Goal: Task Accomplishment & Management: Use online tool/utility

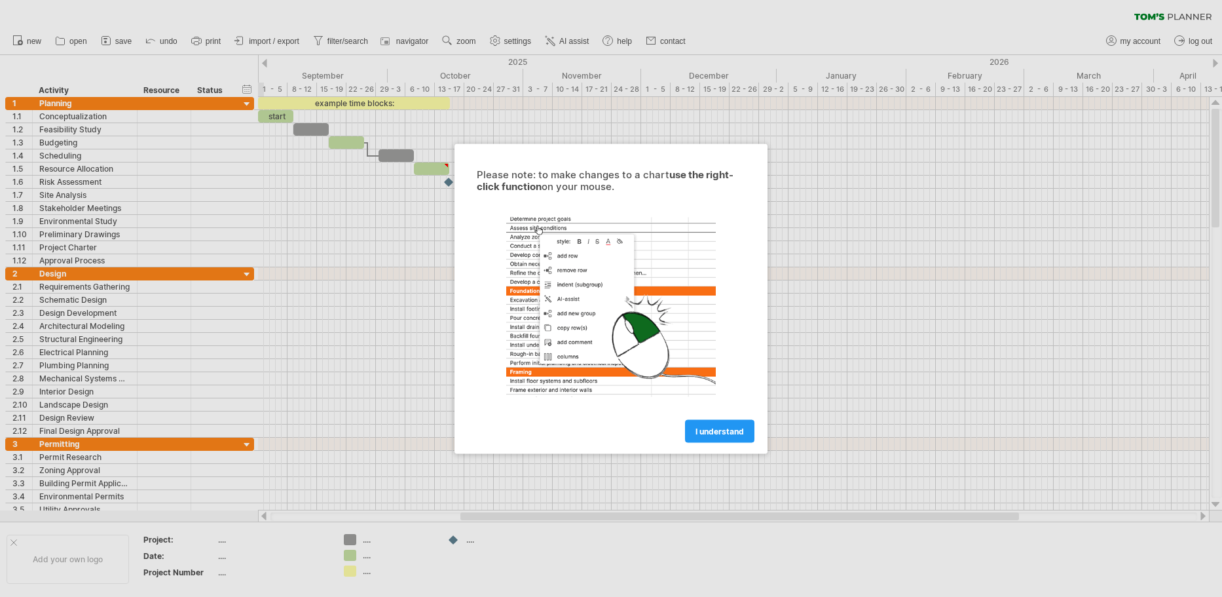
click at [308, 141] on div at bounding box center [611, 298] width 1222 height 597
click at [325, 149] on div at bounding box center [611, 298] width 1222 height 597
click at [706, 439] on link "I understand" at bounding box center [719, 430] width 69 height 23
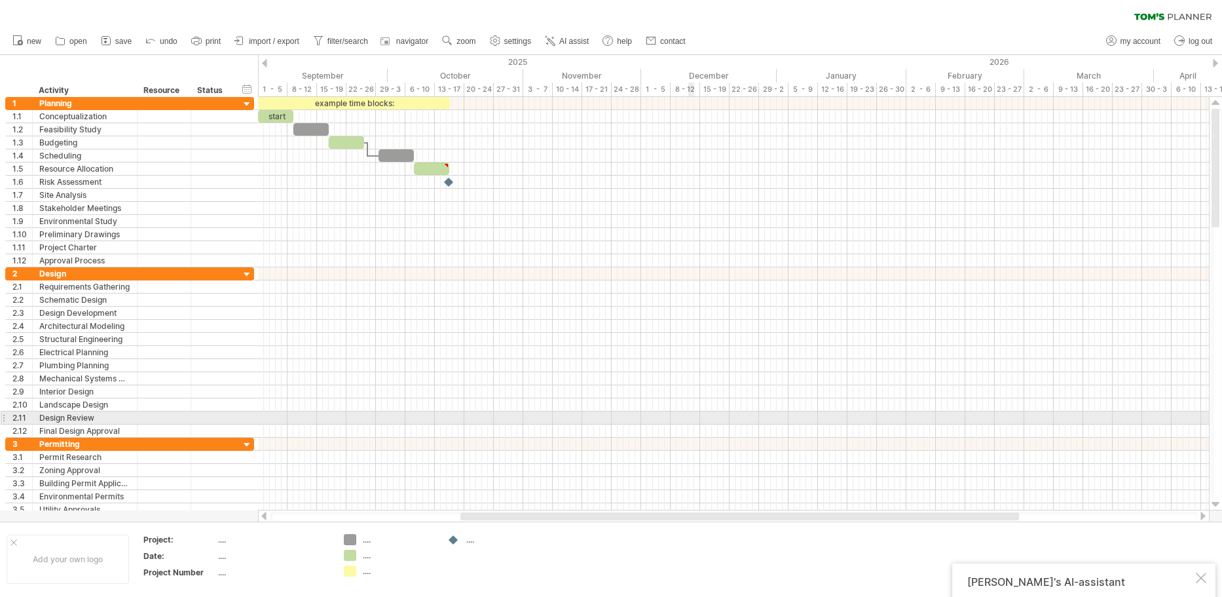
click at [536, 236] on div at bounding box center [733, 234] width 951 height 13
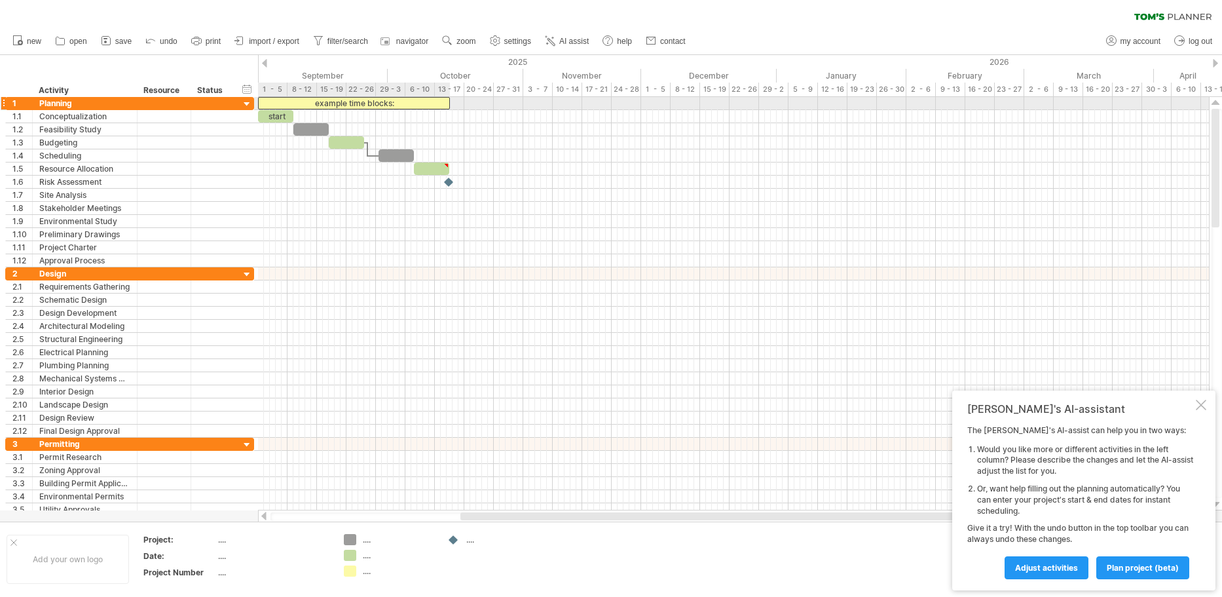
click at [393, 101] on div "example time blocks:" at bounding box center [354, 103] width 192 height 12
click at [394, 107] on div "**********" at bounding box center [354, 103] width 192 height 12
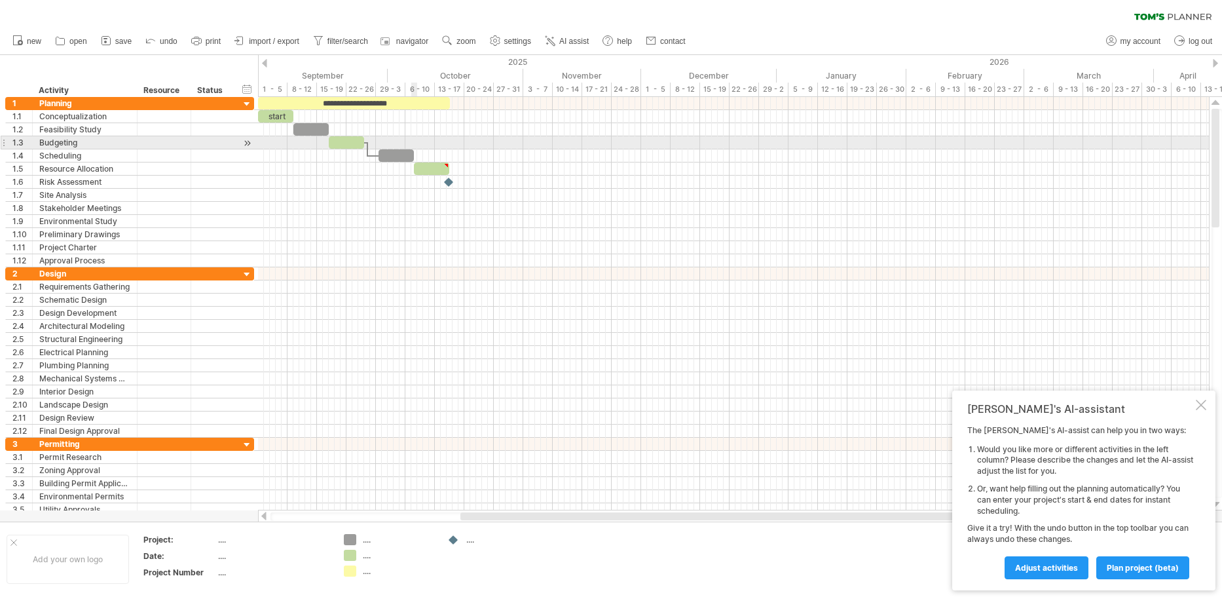
click at [416, 146] on div at bounding box center [733, 142] width 951 height 13
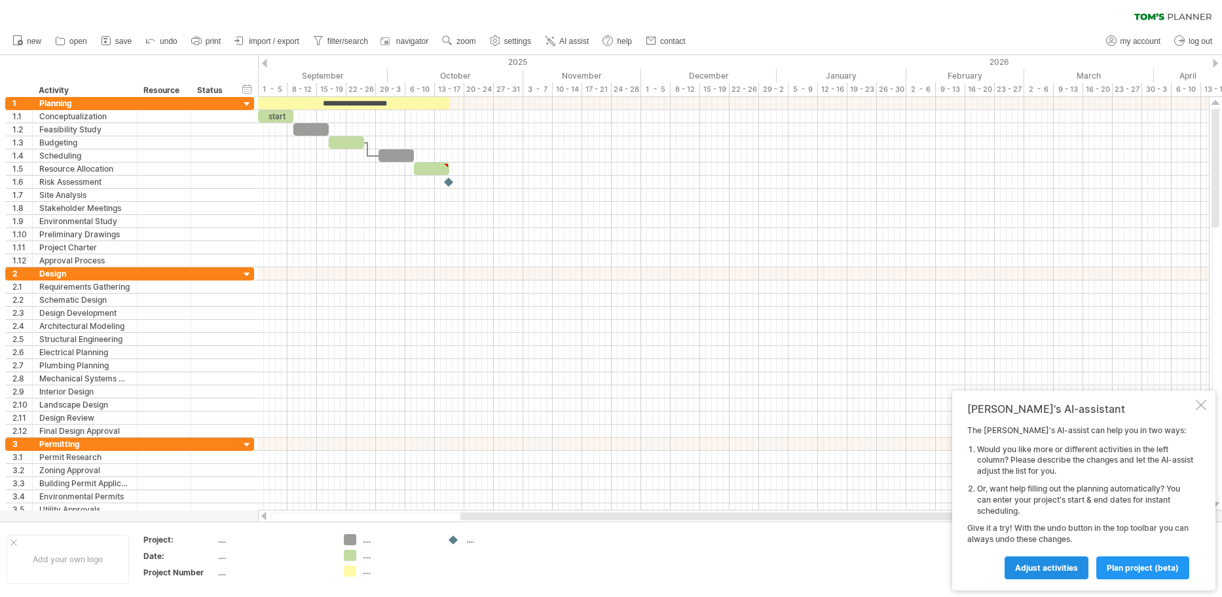
click at [1057, 573] on link "Adjust activities" at bounding box center [1046, 567] width 84 height 23
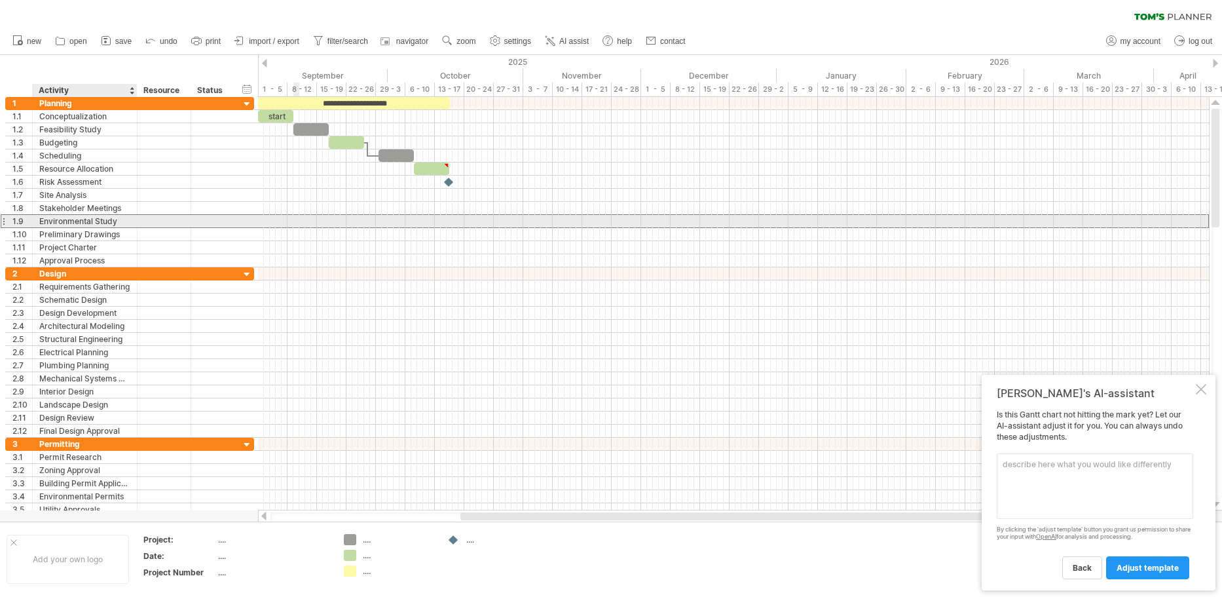
click at [61, 224] on div "Environmental Study" at bounding box center [84, 221] width 91 height 12
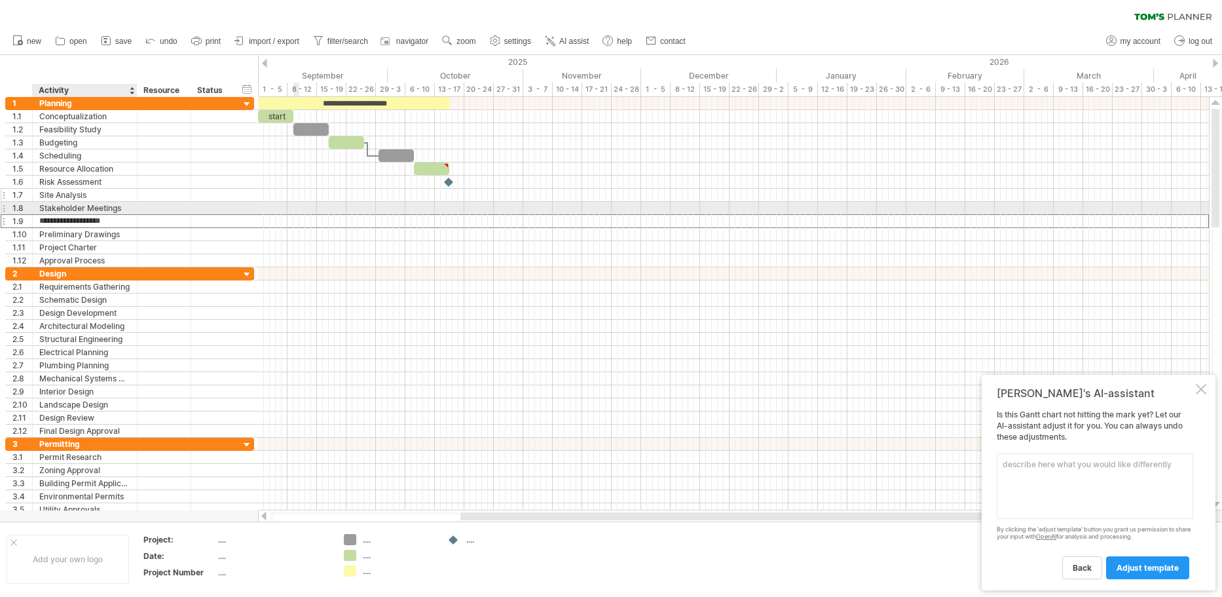
click at [72, 196] on div "Site Analysis" at bounding box center [84, 195] width 91 height 12
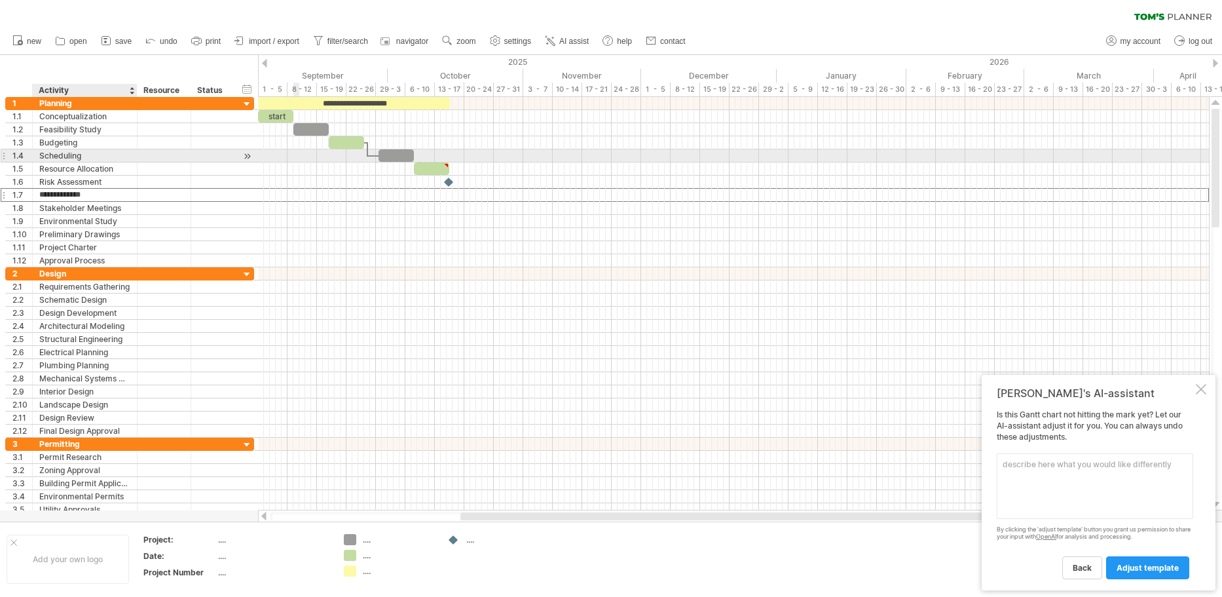
click at [88, 150] on div "Scheduling" at bounding box center [84, 155] width 91 height 12
click at [1126, 563] on span "adjust template" at bounding box center [1147, 567] width 62 height 10
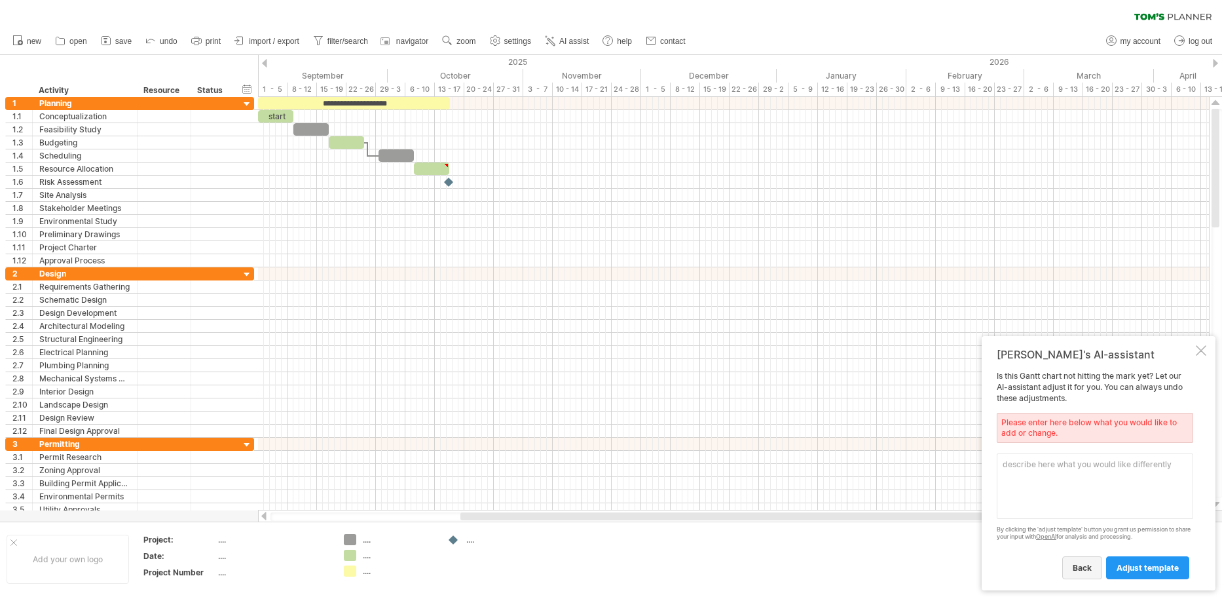
click at [1084, 569] on span "back" at bounding box center [1082, 567] width 19 height 10
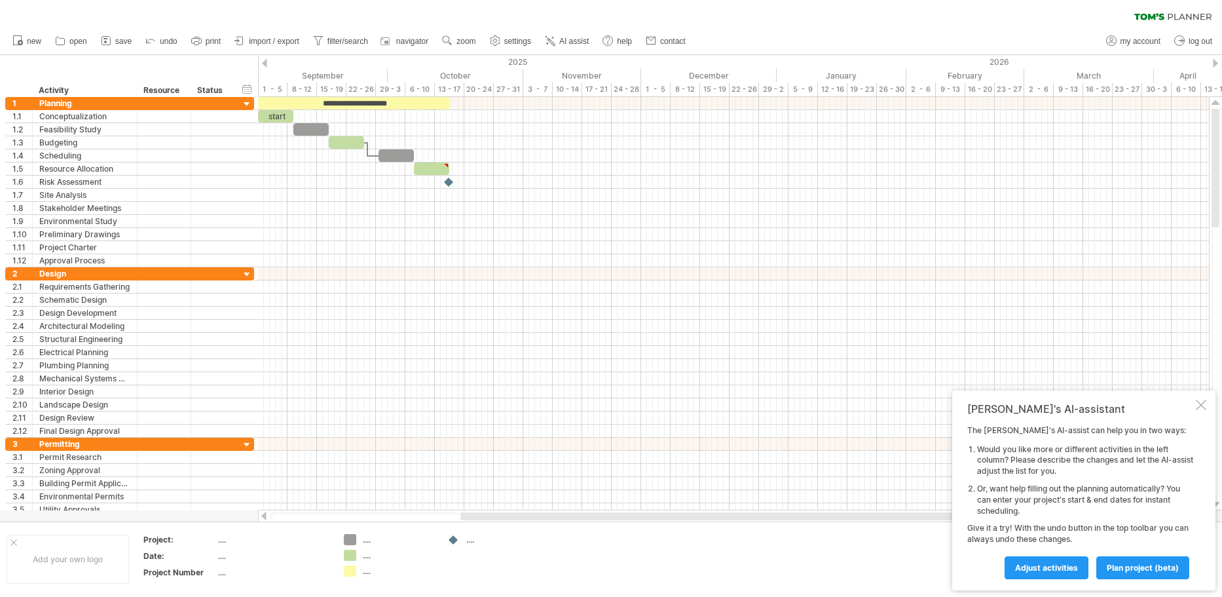
click at [1177, 538] on div "The [PERSON_NAME]'s AI-assist can help you in two ways: Would you like more or …" at bounding box center [1080, 501] width 226 height 153
click at [1175, 559] on link "plan project (beta)" at bounding box center [1142, 567] width 93 height 23
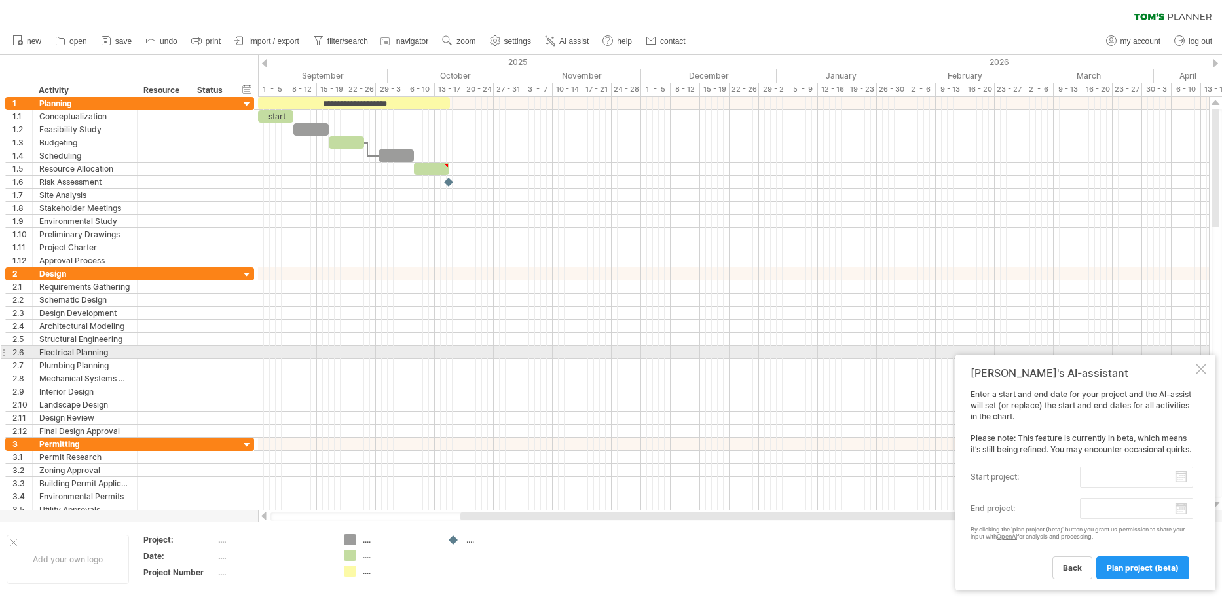
click at [1202, 354] on div "[PERSON_NAME]'s AI-assistant Enter a start and end date for your project and th…" at bounding box center [1085, 472] width 260 height 236
click at [1202, 363] on div at bounding box center [1201, 368] width 10 height 10
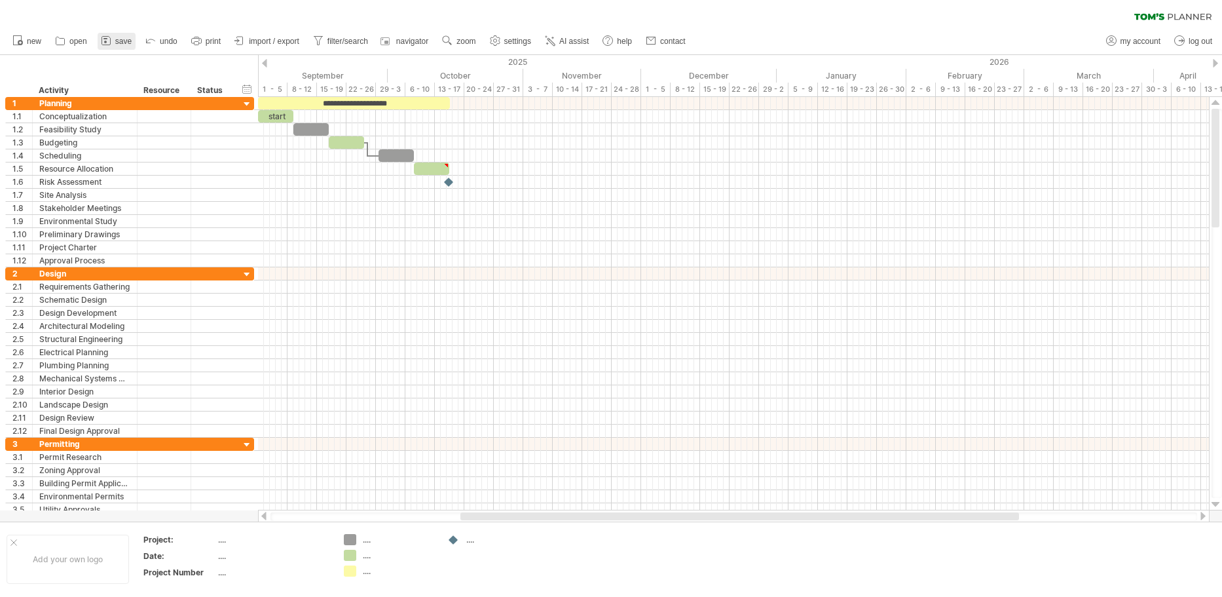
click at [129, 43] on span "save" at bounding box center [123, 41] width 16 height 9
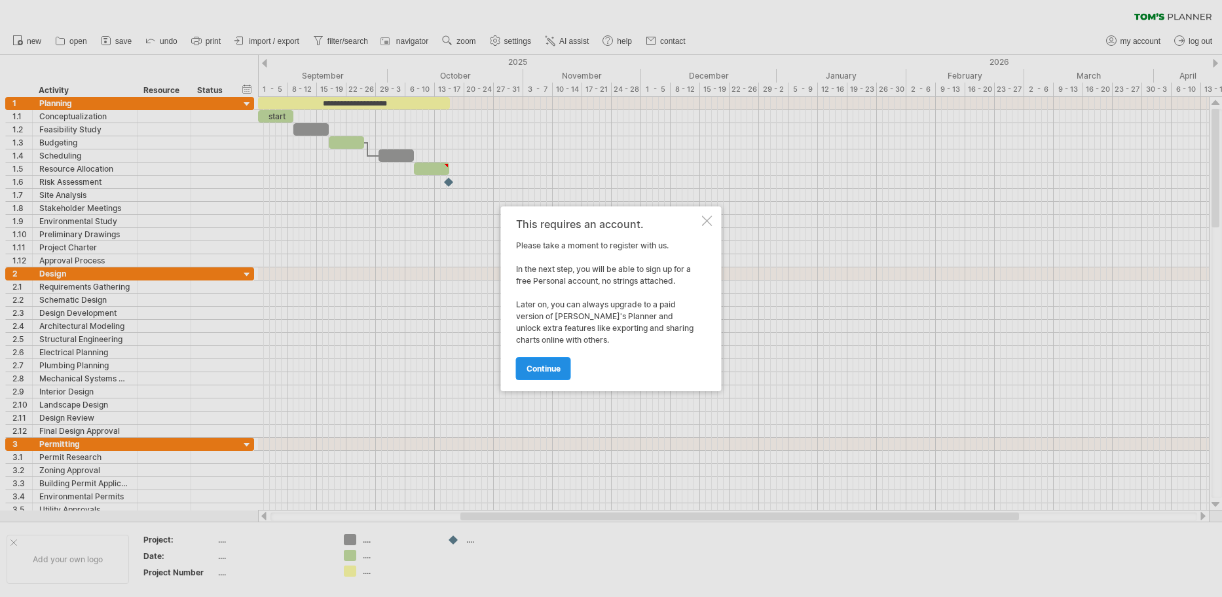
click at [555, 375] on link "continue" at bounding box center [543, 368] width 55 height 23
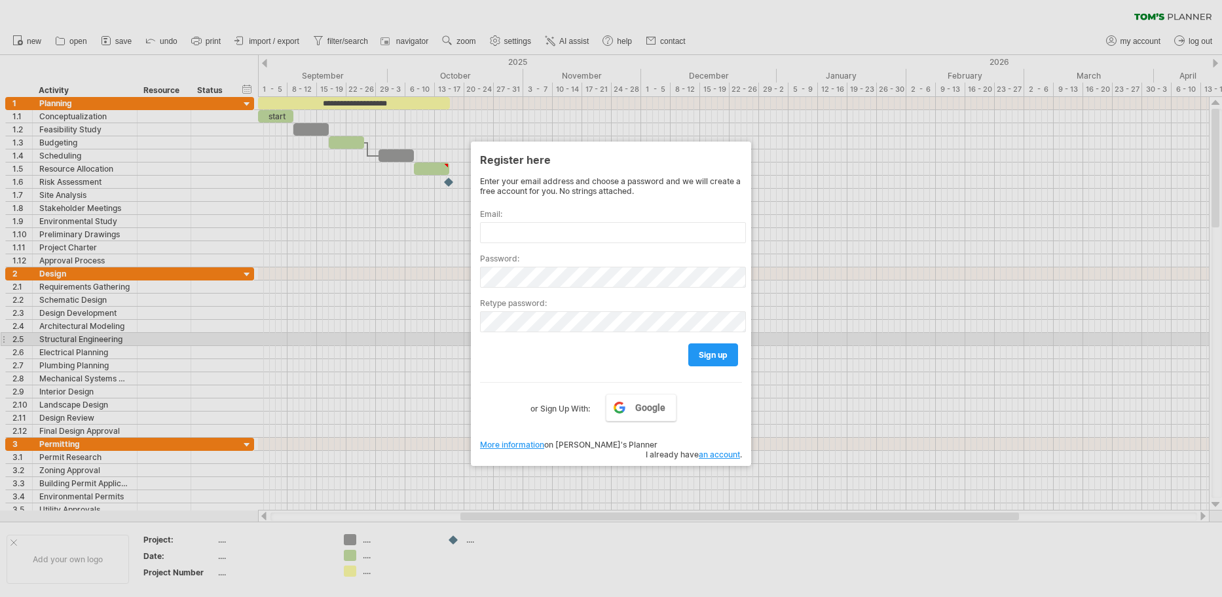
click at [892, 327] on div at bounding box center [611, 298] width 1222 height 597
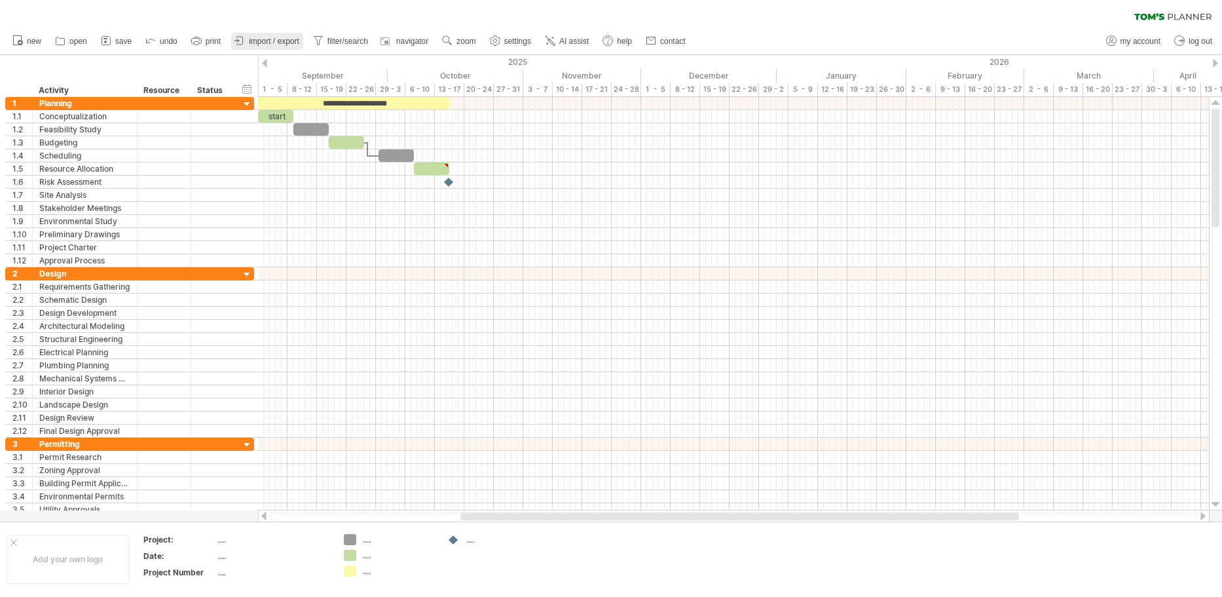
click at [256, 38] on span "import / export" at bounding box center [274, 41] width 50 height 9
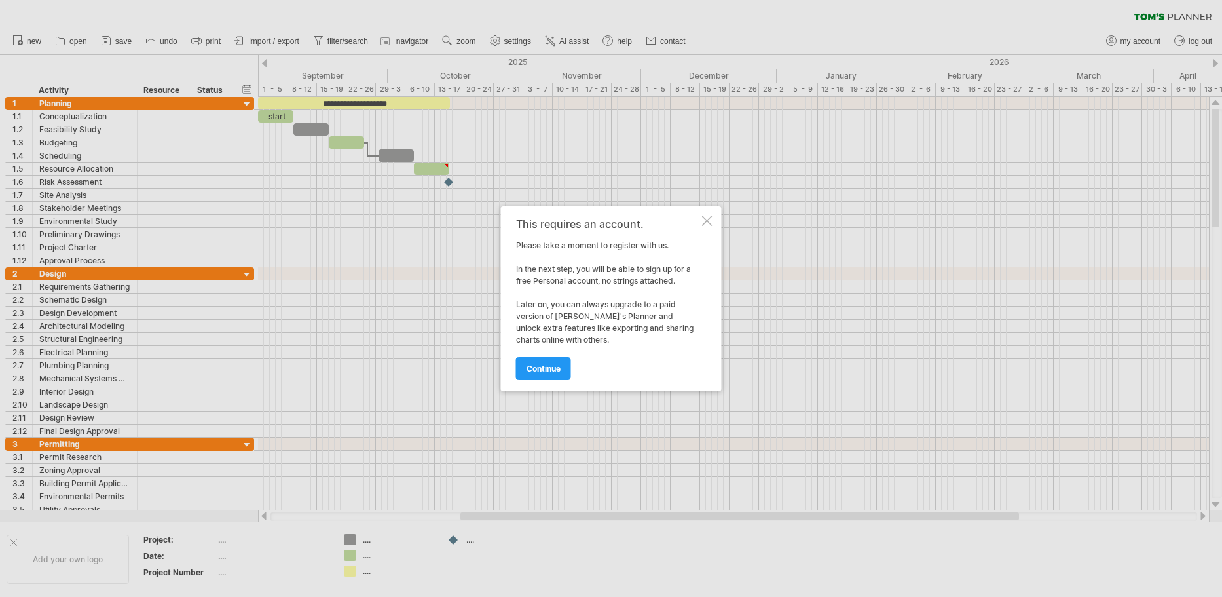
click at [559, 380] on div "This requires an account. Please take a moment to register with us. In the next…" at bounding box center [611, 298] width 221 height 185
click at [560, 364] on span "continue" at bounding box center [543, 368] width 34 height 10
